Goal: Transaction & Acquisition: Book appointment/travel/reservation

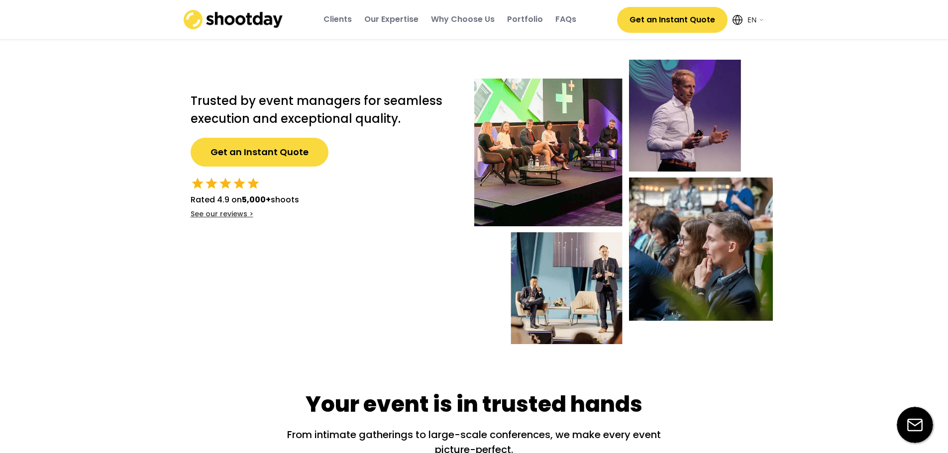
select select ""en""
click at [291, 159] on button "Get an Instant Quote" at bounding box center [260, 152] width 138 height 29
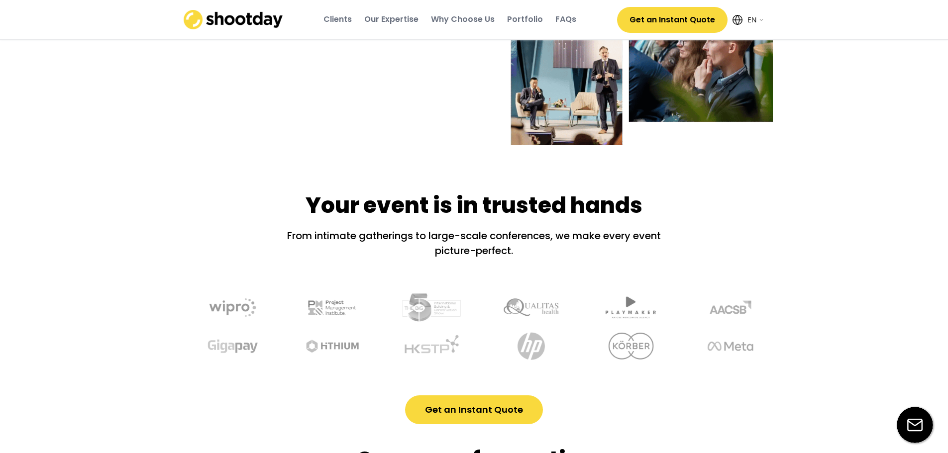
scroll to position [434, 0]
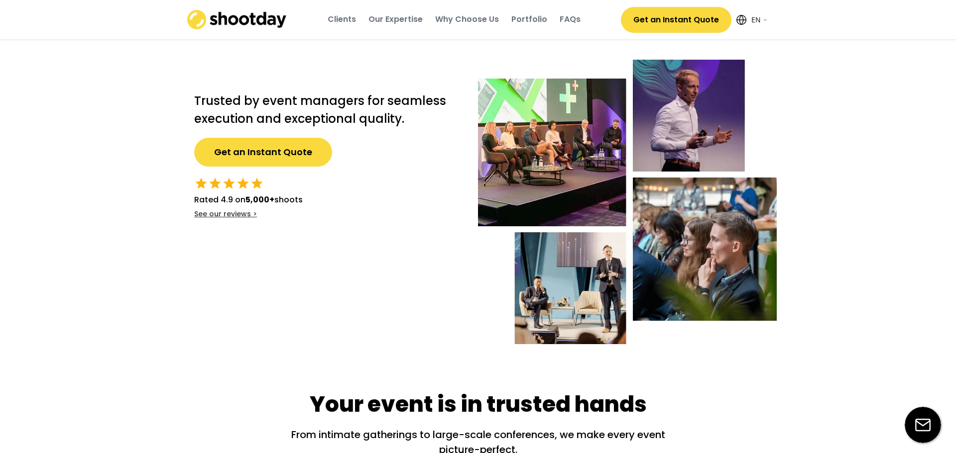
select select ""en""
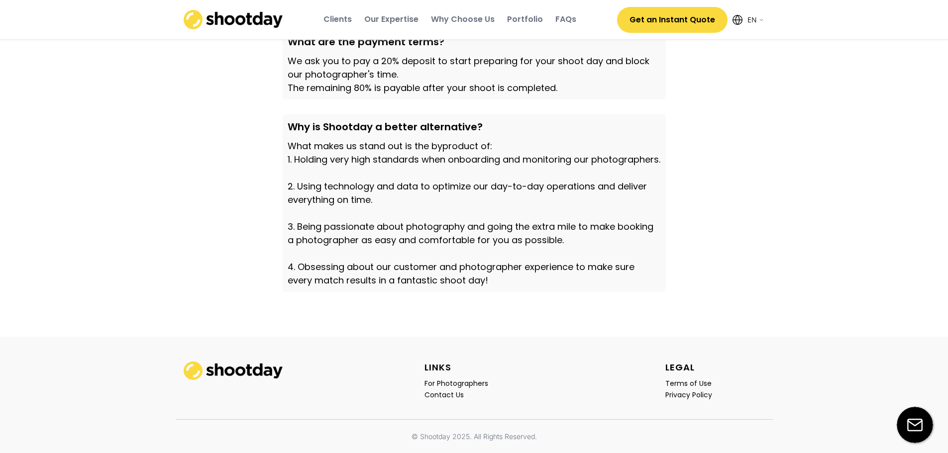
scroll to position [3417, 0]
click at [678, 22] on button "Get an Instant Quote" at bounding box center [672, 20] width 110 height 26
